Goal: Task Accomplishment & Management: Use online tool/utility

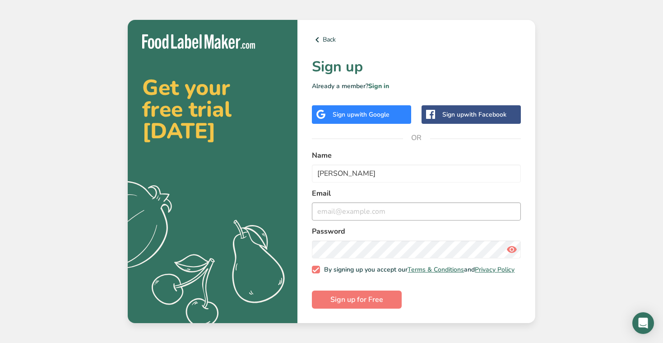
type input "[PERSON_NAME]"
type input "[EMAIL_ADDRESS][DOMAIN_NAME]"
click at [357, 301] on button "Sign up for Free" at bounding box center [357, 299] width 90 height 18
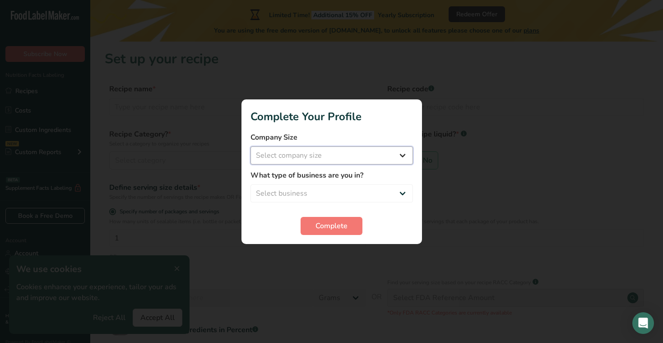
select select "1"
click at [326, 190] on select "Select business Packaged Food Manufacturer Restaurant & Cafe Bakery Meal Plans …" at bounding box center [331, 193] width 162 height 18
select select "1"
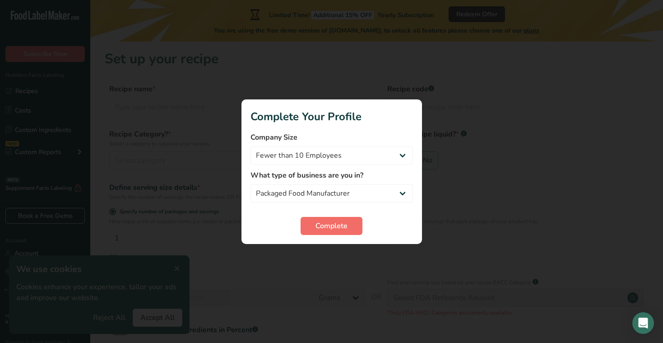
click at [327, 228] on span "Complete" at bounding box center [331, 225] width 32 height 11
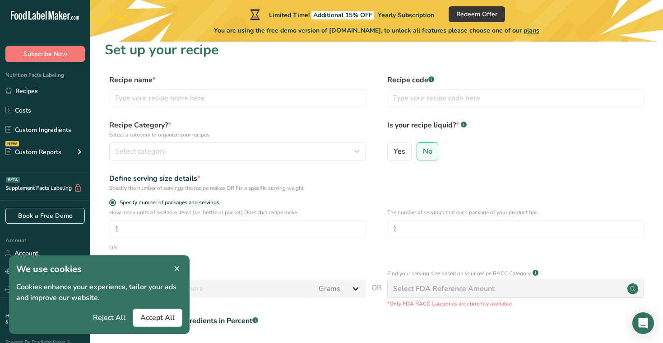
scroll to position [9, 0]
click at [164, 316] on span "Accept All" at bounding box center [157, 317] width 34 height 11
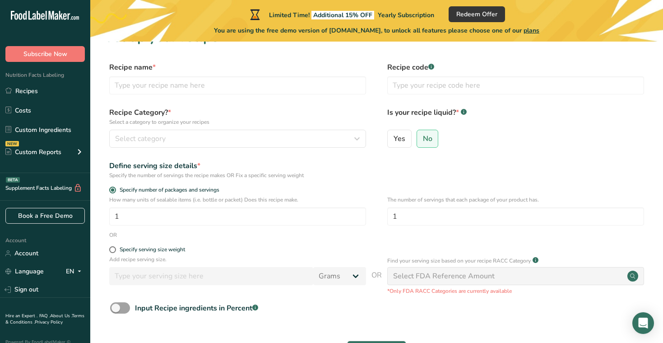
scroll to position [12, 0]
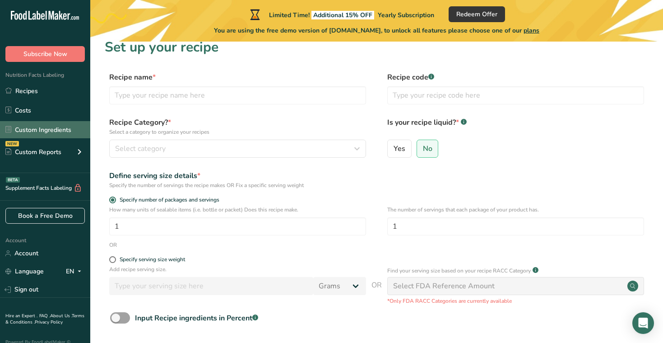
click at [37, 124] on link "Custom Ingredients" at bounding box center [45, 129] width 90 height 17
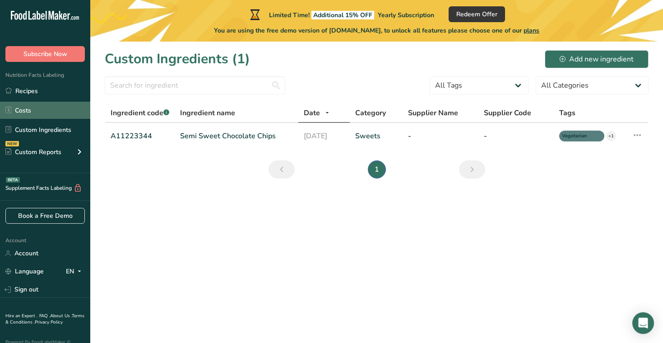
click at [34, 110] on link "Costs" at bounding box center [45, 110] width 90 height 17
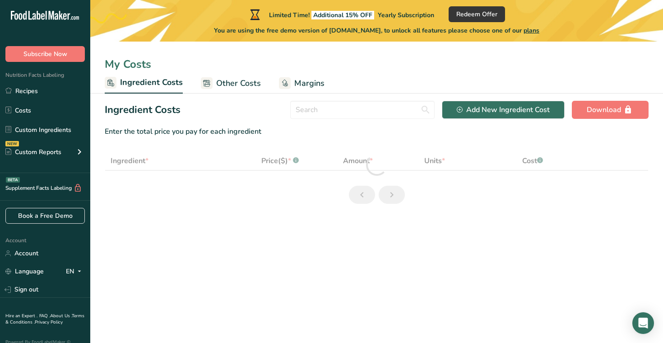
select select "1"
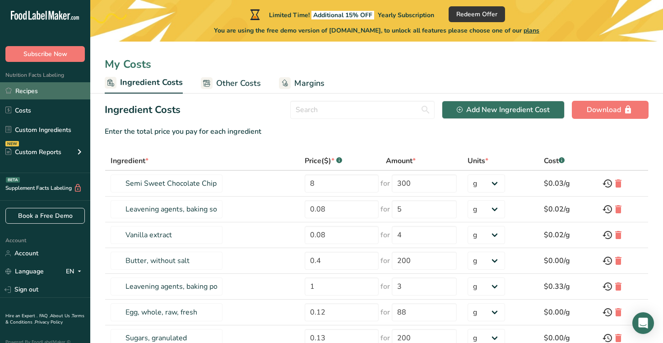
click at [41, 86] on link "Recipes" at bounding box center [45, 90] width 90 height 17
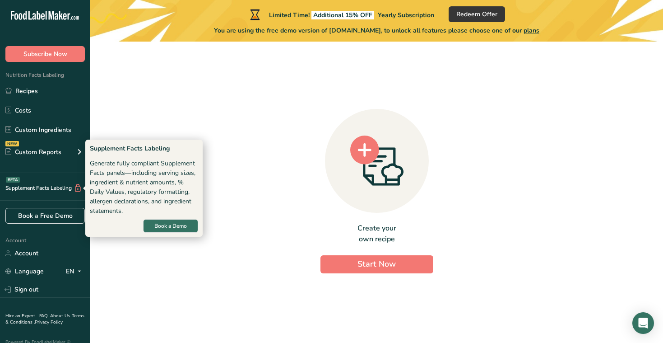
click at [39, 189] on div "Supplement Facts Labeling BETA" at bounding box center [41, 187] width 82 height 9
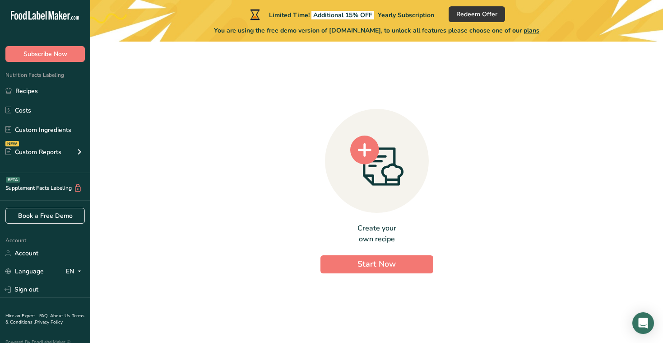
click at [79, 186] on icon at bounding box center [78, 187] width 9 height 9
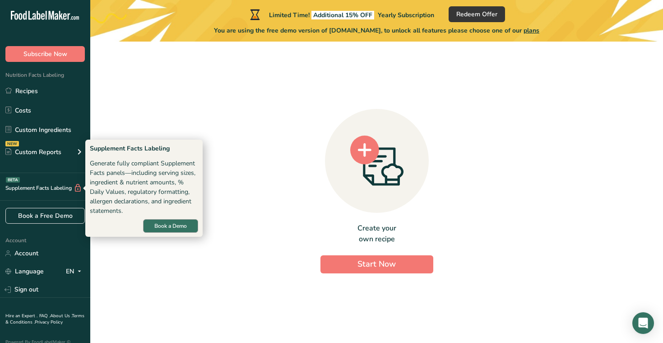
click at [178, 219] on button "Book a Demo" at bounding box center [170, 226] width 55 height 14
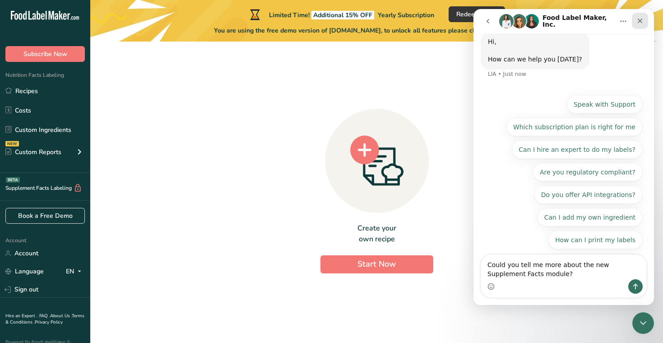
scroll to position [28, 0]
click at [639, 20] on icon "Close" at bounding box center [640, 21] width 5 height 5
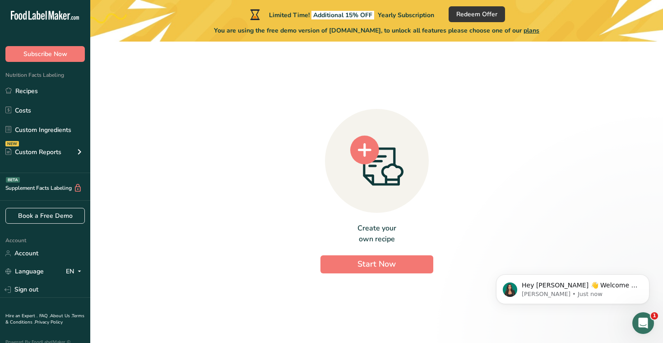
scroll to position [0, 0]
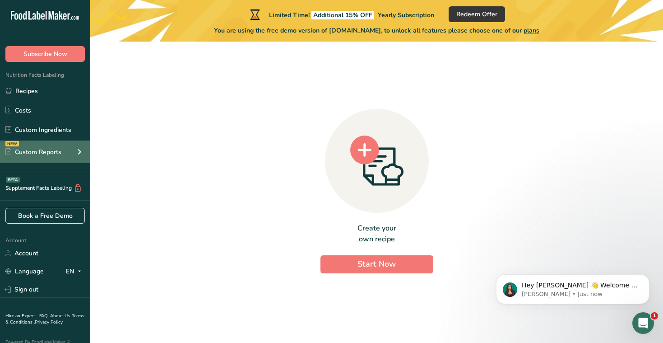
click at [66, 155] on div "NEW Custom Reports" at bounding box center [45, 151] width 90 height 23
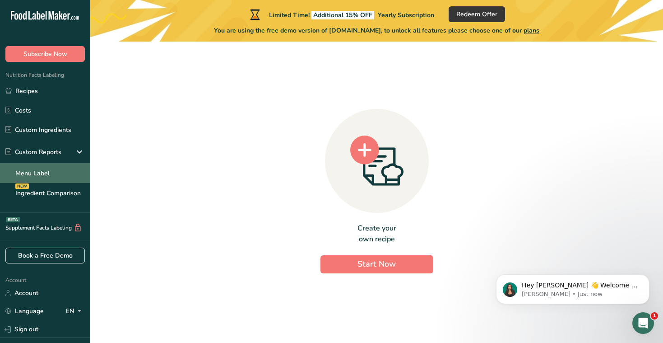
click at [55, 178] on link "Menu Label" at bounding box center [45, 173] width 90 height 20
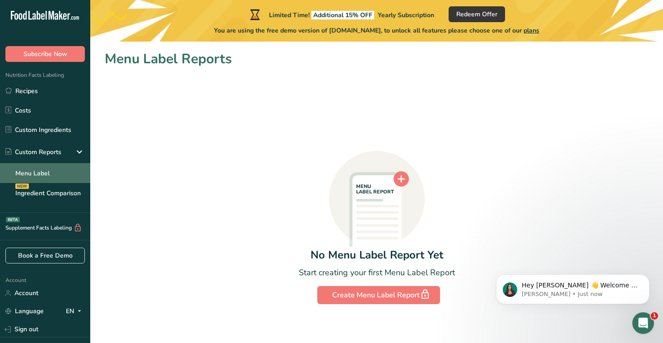
click at [40, 171] on link "Menu Label" at bounding box center [45, 173] width 90 height 20
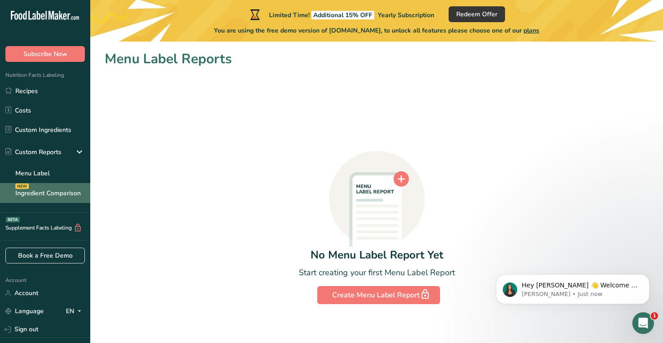
click at [55, 194] on link "Ingredient Comparison NEW" at bounding box center [45, 193] width 90 height 20
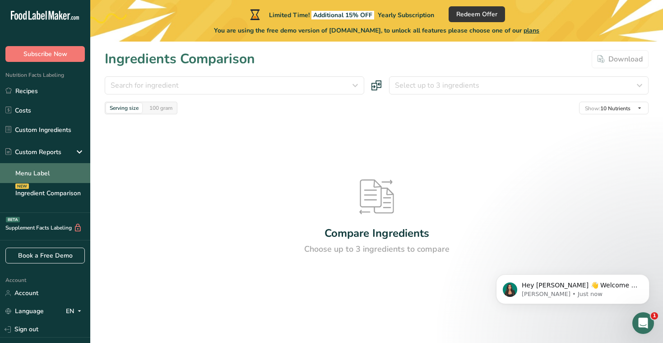
click at [51, 170] on link "Menu Label" at bounding box center [45, 173] width 90 height 20
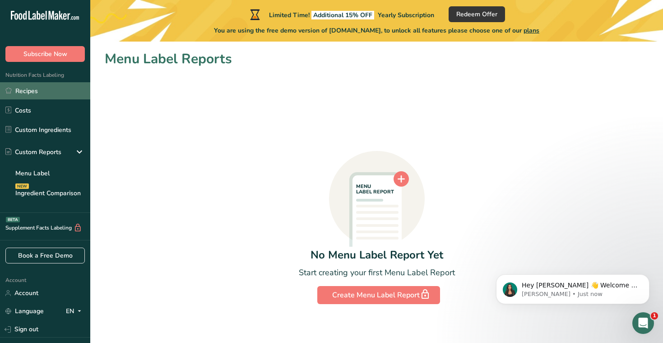
click at [50, 99] on link "Recipes" at bounding box center [45, 90] width 90 height 17
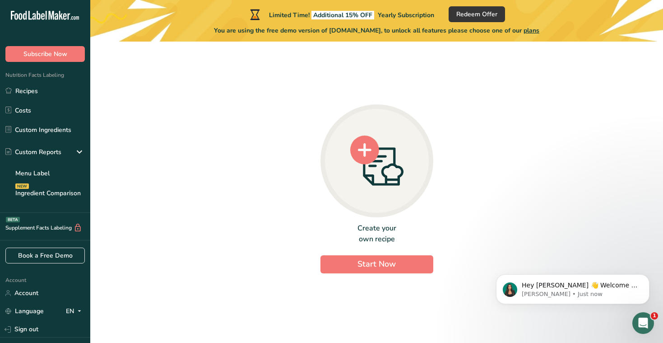
click at [396, 159] on icon at bounding box center [376, 160] width 53 height 50
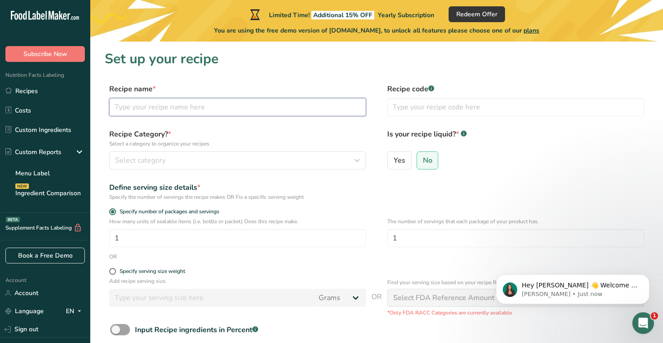
click at [213, 102] on input "text" at bounding box center [237, 107] width 257 height 18
type input "Hojicha Tea"
click at [288, 164] on div "Select category" at bounding box center [235, 160] width 240 height 11
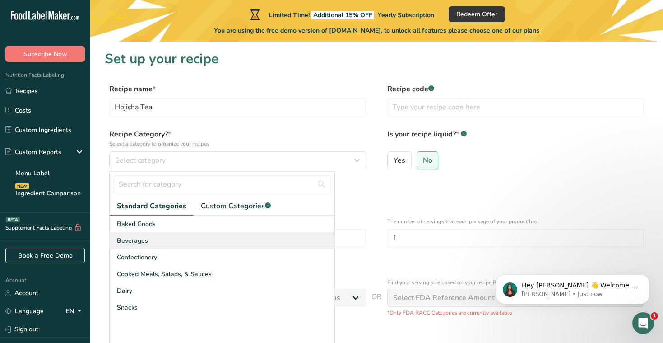
click at [181, 242] on div "Beverages" at bounding box center [222, 240] width 225 height 17
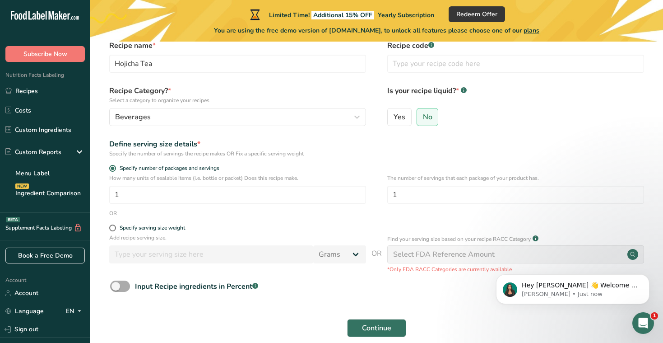
scroll to position [43, 0]
click at [175, 251] on input "number" at bounding box center [211, 254] width 204 height 18
click at [411, 116] on label "Yes" at bounding box center [399, 117] width 24 height 18
click at [394, 116] on input "Yes" at bounding box center [391, 117] width 6 height 6
radio input "true"
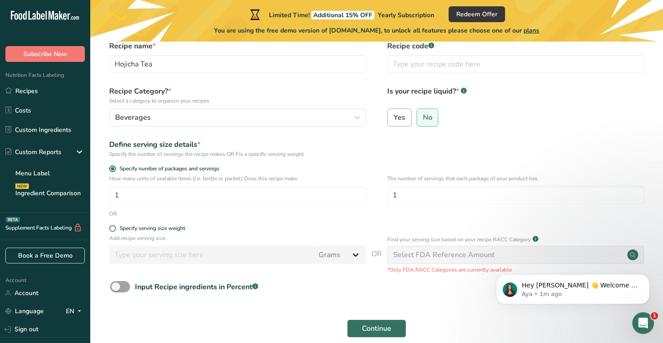
radio input "false"
select select "22"
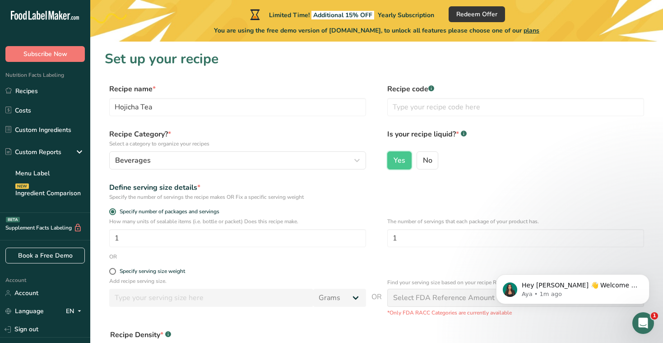
scroll to position [0, 0]
click at [440, 101] on input "text" at bounding box center [515, 107] width 257 height 18
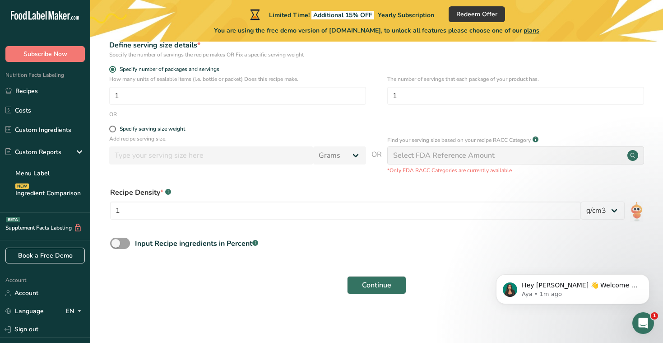
scroll to position [142, 0]
click at [447, 99] on input "1" at bounding box center [515, 96] width 257 height 18
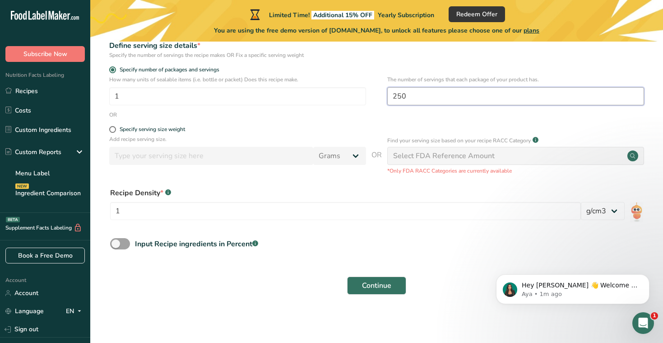
type input "250"
click at [189, 234] on form "Recipe name * Hojicha Tea Recipe code .a-a{fill:#347362;}.b-a{fill:#fff;} Recip…" at bounding box center [377, 121] width 544 height 358
click at [178, 209] on input "1" at bounding box center [345, 211] width 471 height 18
click at [347, 261] on form "Recipe name * Hojicha Tea Recipe code .a-a{fill:#347362;}.b-a{fill:#fff;} Recip…" at bounding box center [377, 121] width 544 height 358
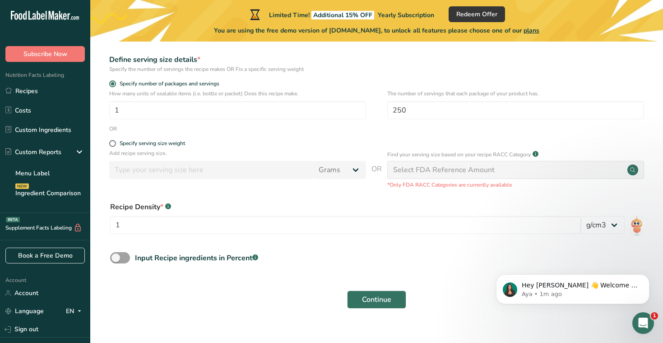
scroll to position [124, 0]
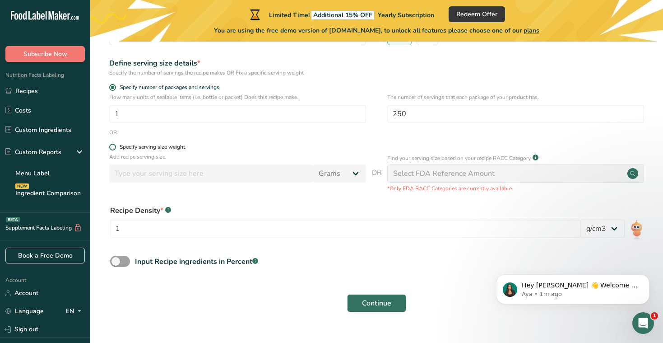
click at [110, 144] on label "Specify serving size weight" at bounding box center [237, 147] width 257 height 7
click at [110, 144] on input "Specify serving size weight" at bounding box center [112, 147] width 6 height 6
radio input "true"
radio input "false"
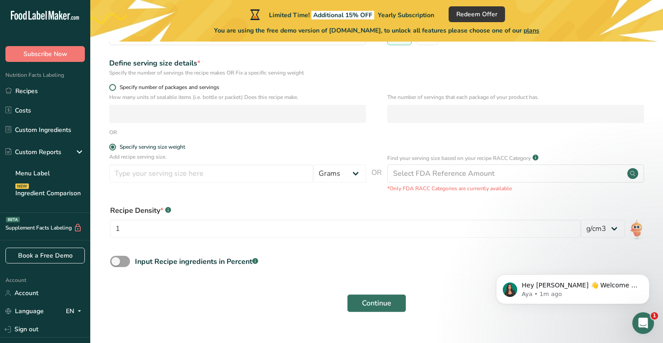
click at [111, 88] on span at bounding box center [112, 87] width 7 height 7
click at [111, 88] on input "Specify number of packages and servings" at bounding box center [112, 87] width 6 height 6
radio input "true"
radio input "false"
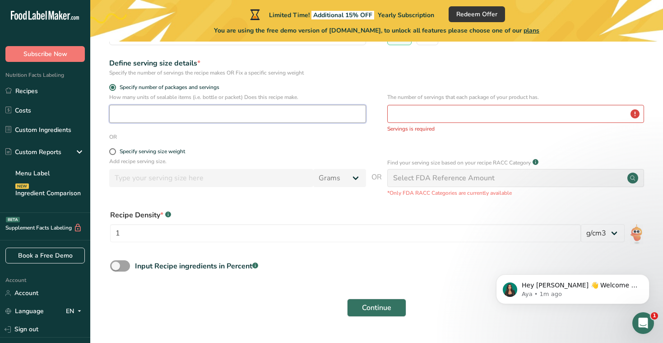
click at [175, 110] on input "number" at bounding box center [237, 114] width 257 height 18
type input "1"
click at [516, 116] on input "number" at bounding box center [515, 114] width 257 height 18
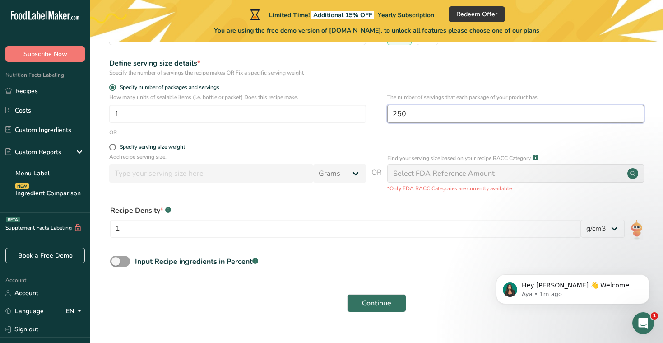
type input "250"
click at [376, 302] on button "Continue" at bounding box center [376, 303] width 59 height 18
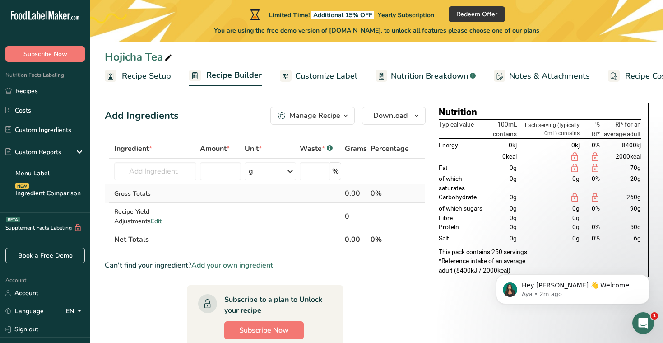
click at [149, 199] on td "Gross Totals" at bounding box center [155, 193] width 86 height 19
click at [151, 219] on span "Edit" at bounding box center [156, 221] width 11 height 9
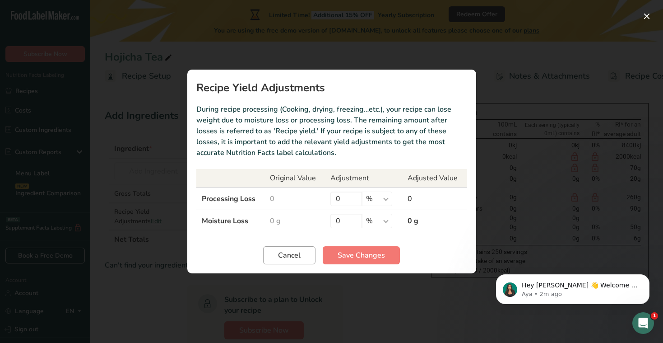
click at [300, 248] on button "Cancel" at bounding box center [289, 255] width 52 height 18
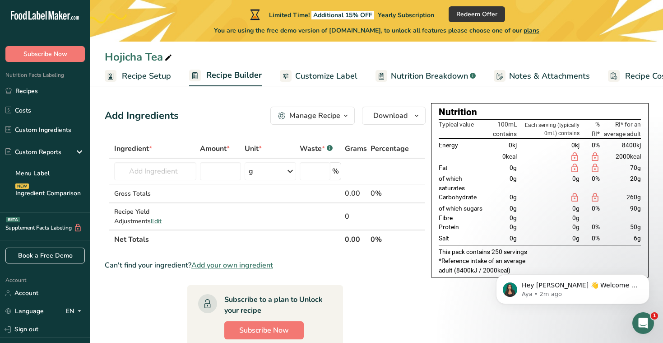
click at [324, 72] on span "Customize Label" at bounding box center [326, 76] width 62 height 12
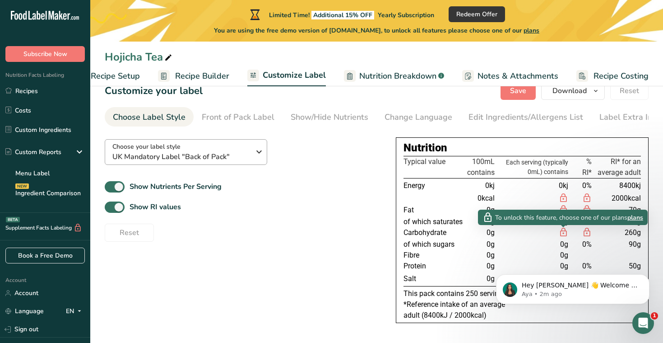
scroll to position [21, 0]
click at [166, 148] on span "Choose your label style" at bounding box center [146, 146] width 68 height 9
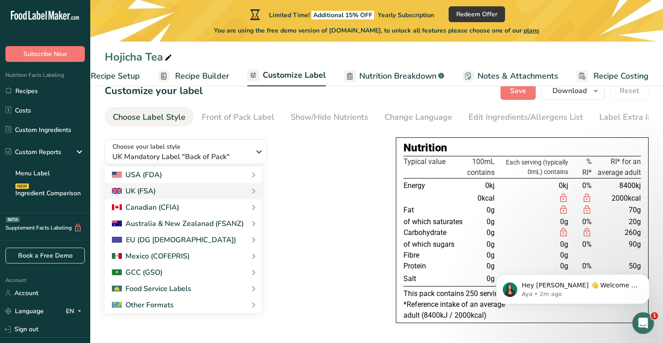
click at [327, 233] on div "Reset" at bounding box center [243, 231] width 277 height 22
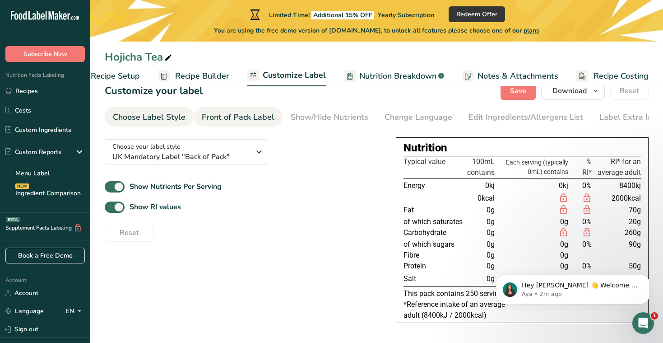
click at [225, 122] on div "Front of Pack Label" at bounding box center [238, 117] width 73 height 12
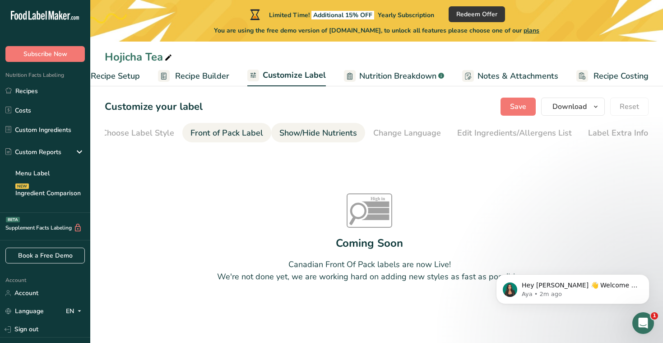
click at [332, 140] on link "Show/Hide Nutrients" at bounding box center [318, 133] width 78 height 20
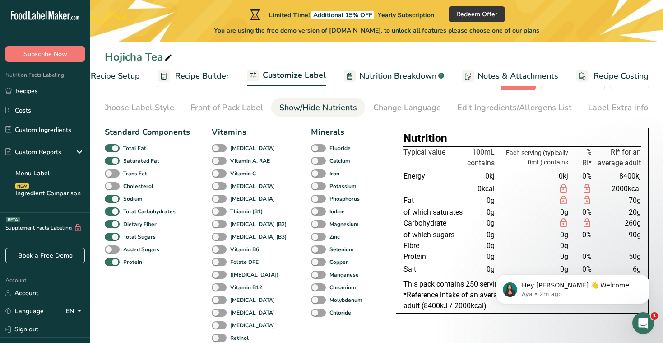
scroll to position [36, 0]
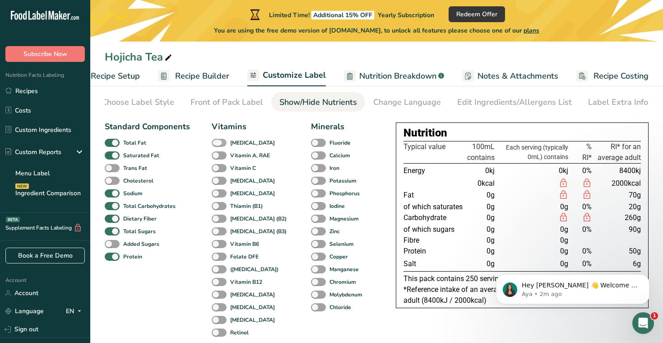
click at [217, 143] on span at bounding box center [219, 143] width 15 height 9
click at [217, 143] on input "[MEDICAL_DATA]" at bounding box center [215, 142] width 6 height 6
checkbox input "true"
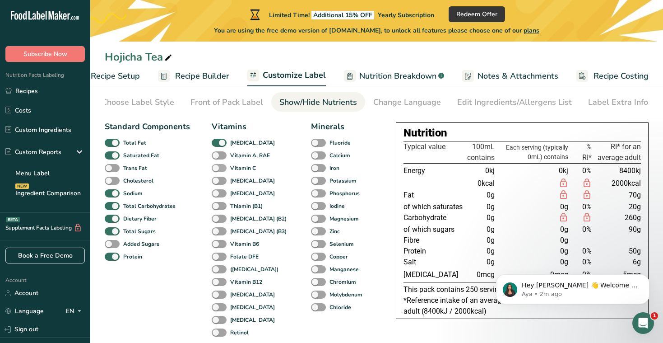
click at [222, 170] on span at bounding box center [219, 168] width 15 height 9
click at [218, 170] on input "Vitamin C" at bounding box center [215, 168] width 6 height 6
checkbox input "true"
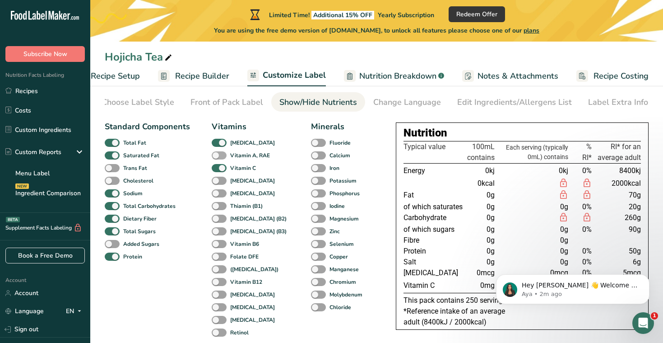
click at [217, 154] on span at bounding box center [219, 155] width 15 height 9
click at [217, 154] on input "Vitamin A, RAE" at bounding box center [215, 155] width 6 height 6
checkbox input "true"
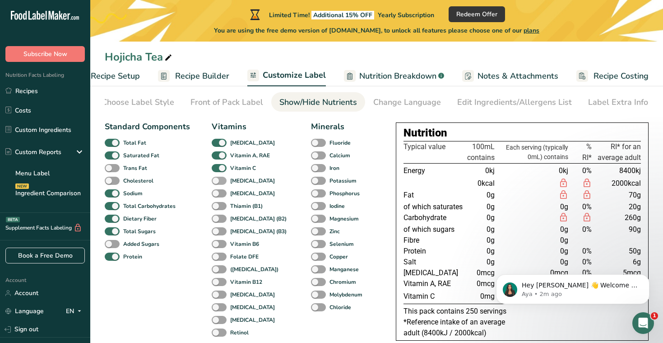
click at [217, 176] on span at bounding box center [219, 180] width 15 height 9
click at [217, 177] on input "[MEDICAL_DATA]" at bounding box center [215, 180] width 6 height 6
checkbox input "true"
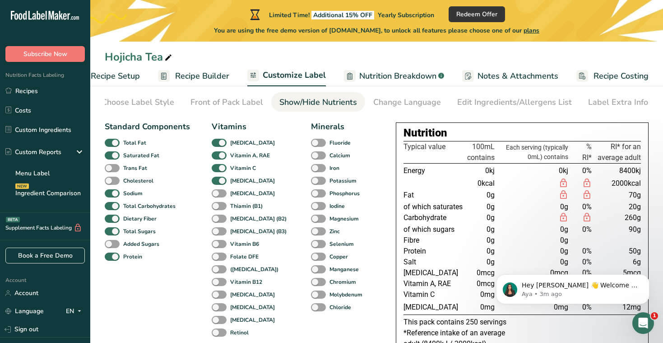
click at [217, 199] on div "[MEDICAL_DATA]" at bounding box center [221, 193] width 19 height 13
click at [216, 215] on span at bounding box center [219, 218] width 15 height 9
click at [216, 215] on input "[MEDICAL_DATA] (B2)" at bounding box center [215, 218] width 6 height 6
checkbox input "true"
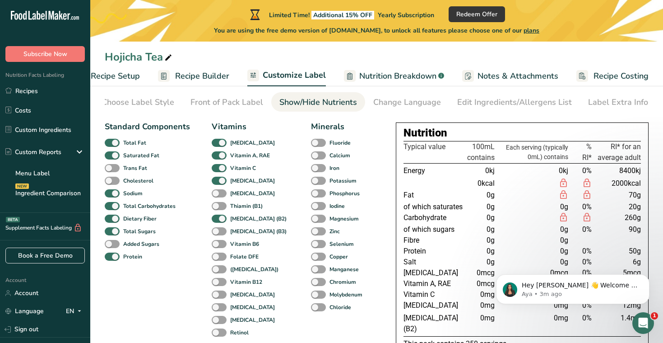
click at [219, 199] on div "[MEDICAL_DATA]" at bounding box center [221, 193] width 19 height 13
click at [219, 207] on span at bounding box center [219, 206] width 15 height 9
click at [218, 207] on input "Thiamin (B1)" at bounding box center [215, 206] width 6 height 6
checkbox input "true"
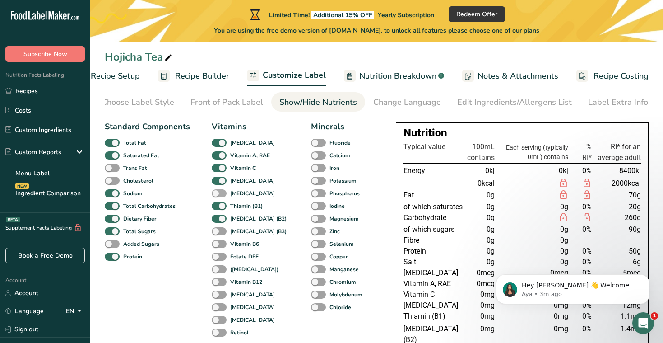
click at [218, 191] on span at bounding box center [219, 193] width 15 height 9
click at [218, 191] on input "[MEDICAL_DATA]" at bounding box center [215, 193] width 6 height 6
checkbox input "true"
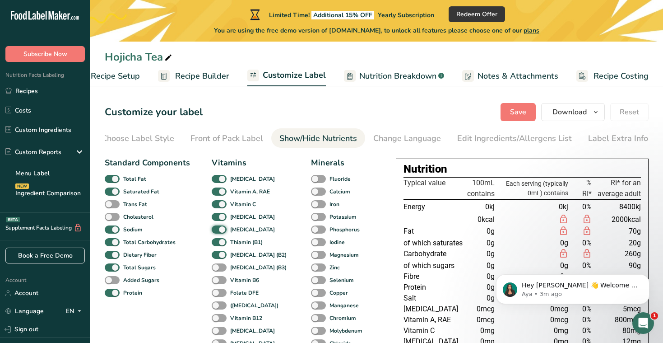
scroll to position [0, 0]
